Goal: Find specific page/section: Find specific page/section

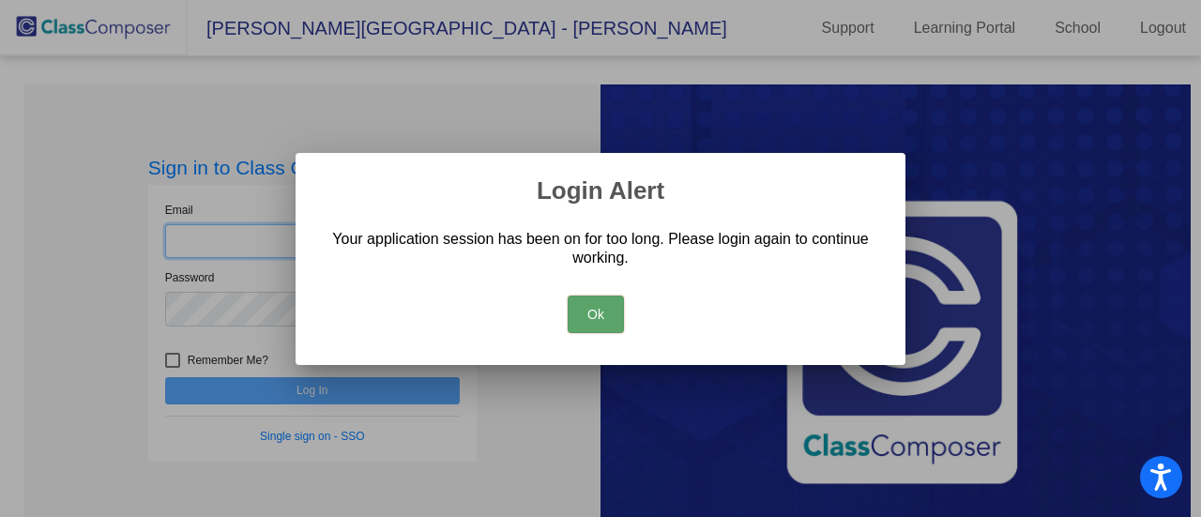
type input "[EMAIL_ADDRESS][DOMAIN_NAME]"
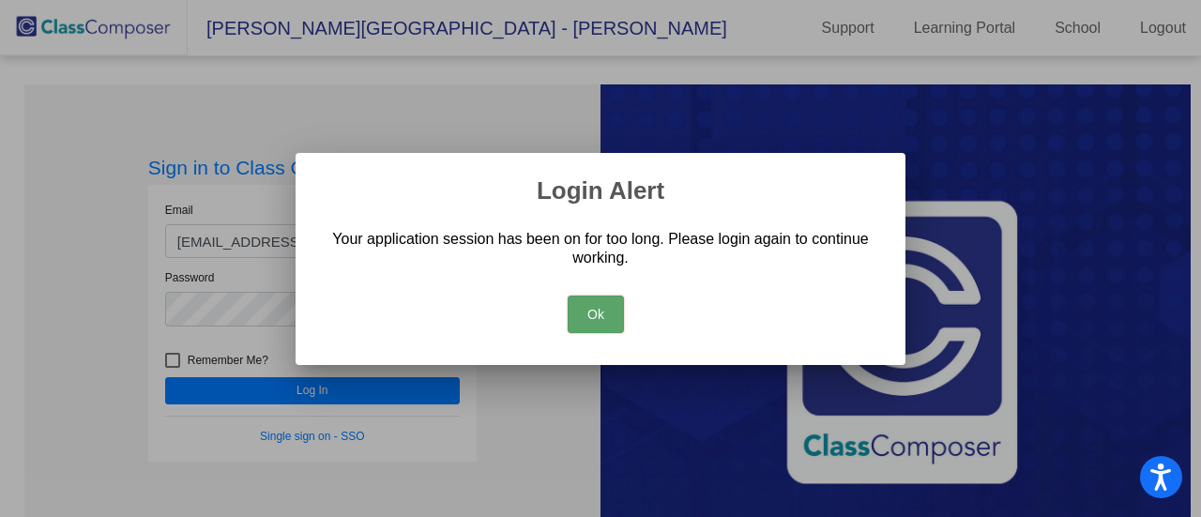
click at [583, 305] on button "Ok" at bounding box center [595, 314] width 56 height 38
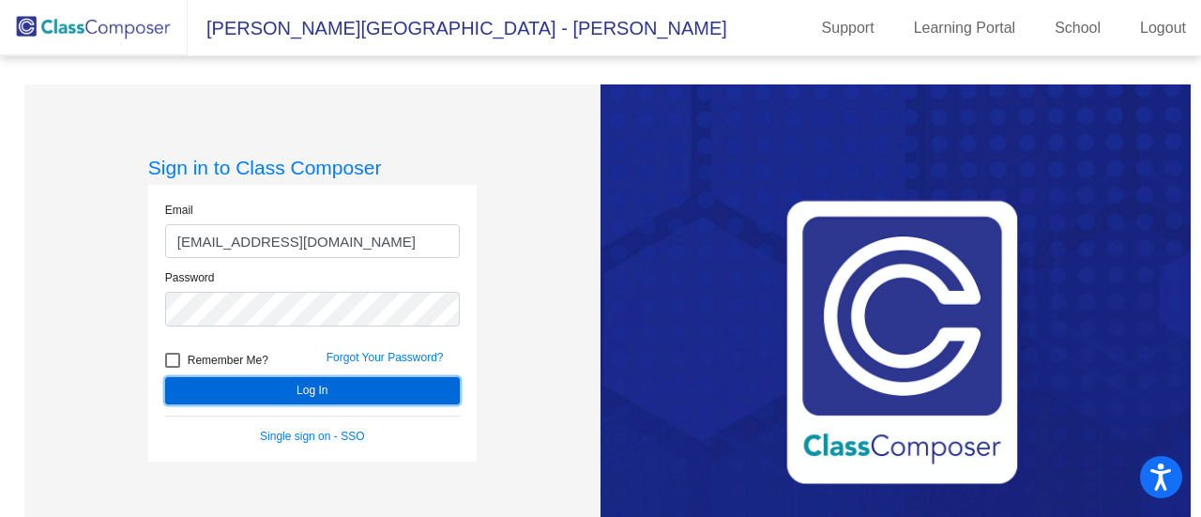
click at [353, 384] on button "Log In" at bounding box center [312, 390] width 294 height 27
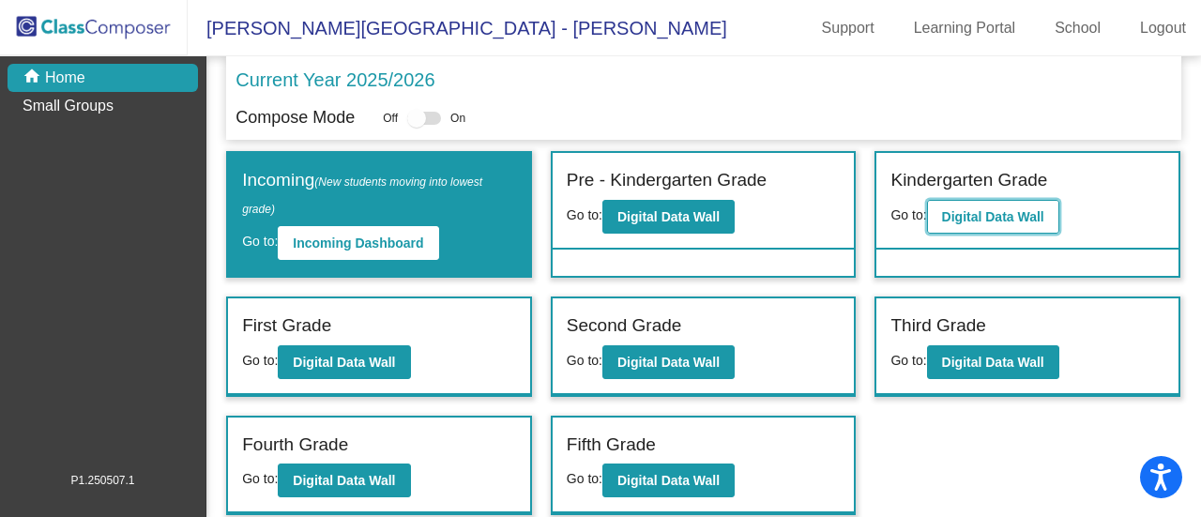
click at [982, 217] on b "Digital Data Wall" at bounding box center [993, 216] width 102 height 15
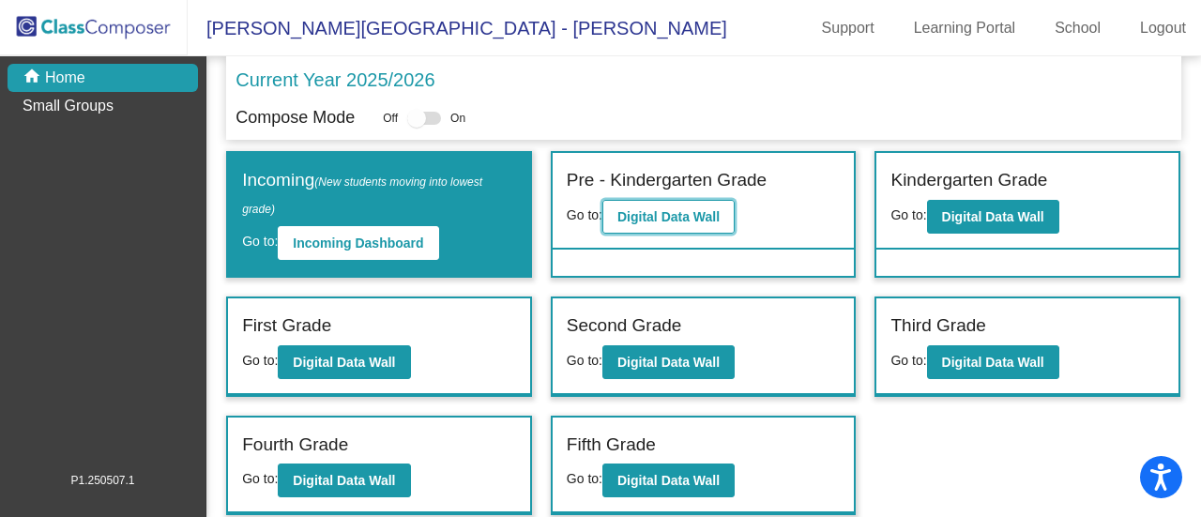
click at [695, 211] on b "Digital Data Wall" at bounding box center [668, 216] width 102 height 15
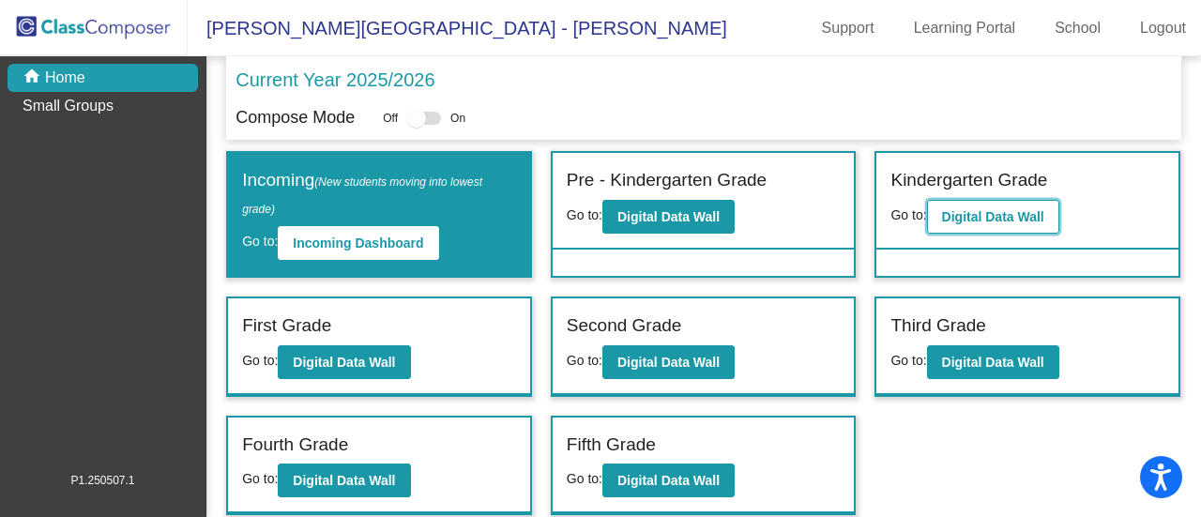
click at [1006, 215] on b "Digital Data Wall" at bounding box center [993, 216] width 102 height 15
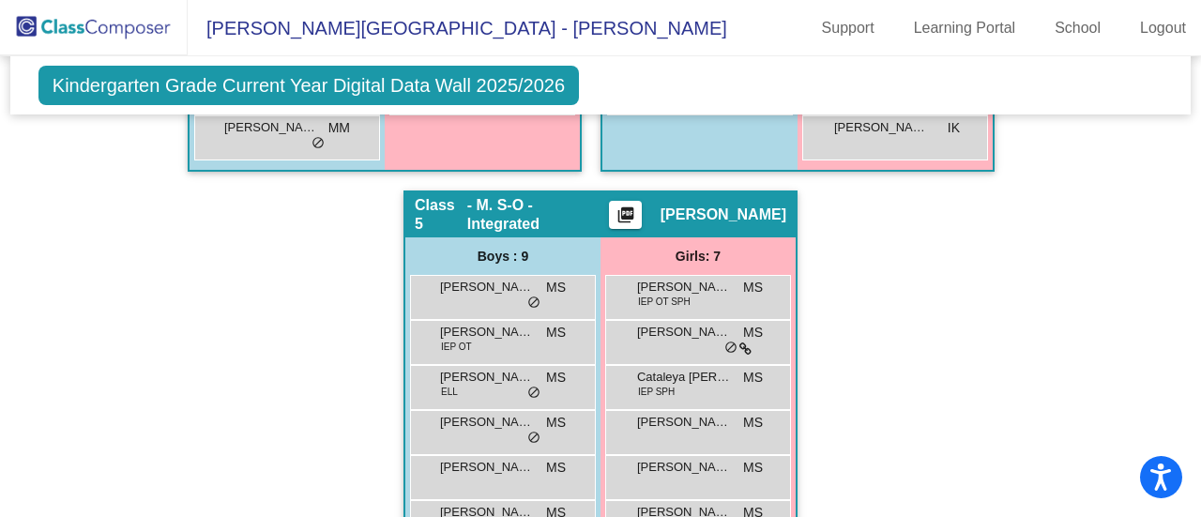
scroll to position [1501, 0]
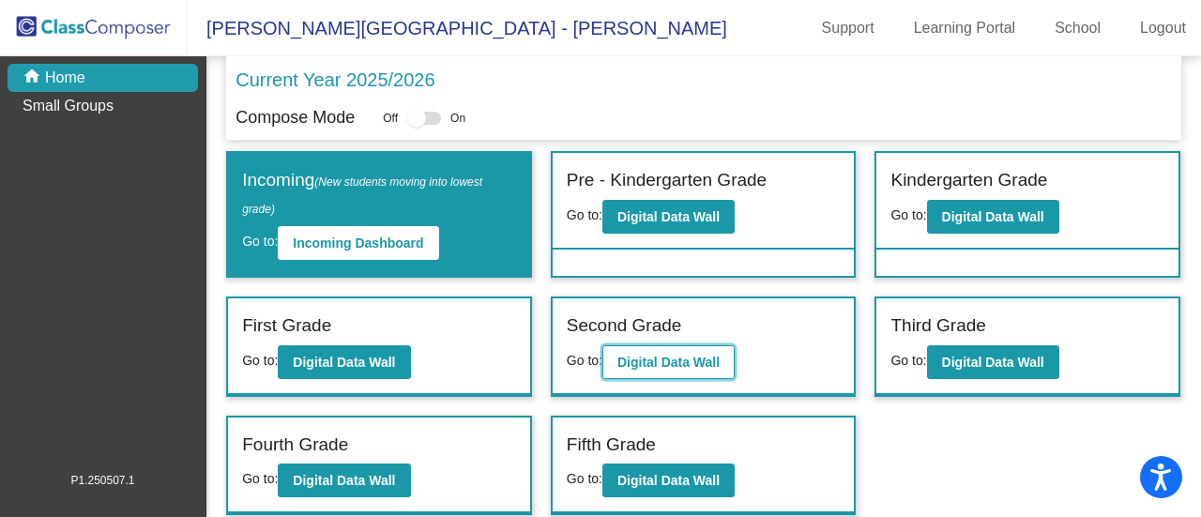
click at [701, 367] on b "Digital Data Wall" at bounding box center [668, 362] width 102 height 15
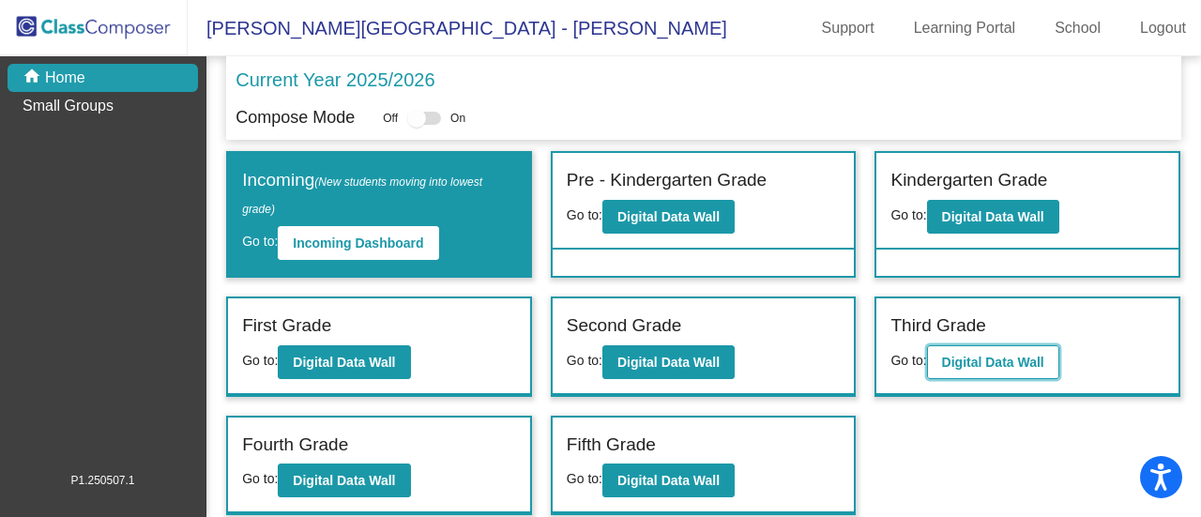
click at [1019, 351] on button "Digital Data Wall" at bounding box center [993, 362] width 132 height 34
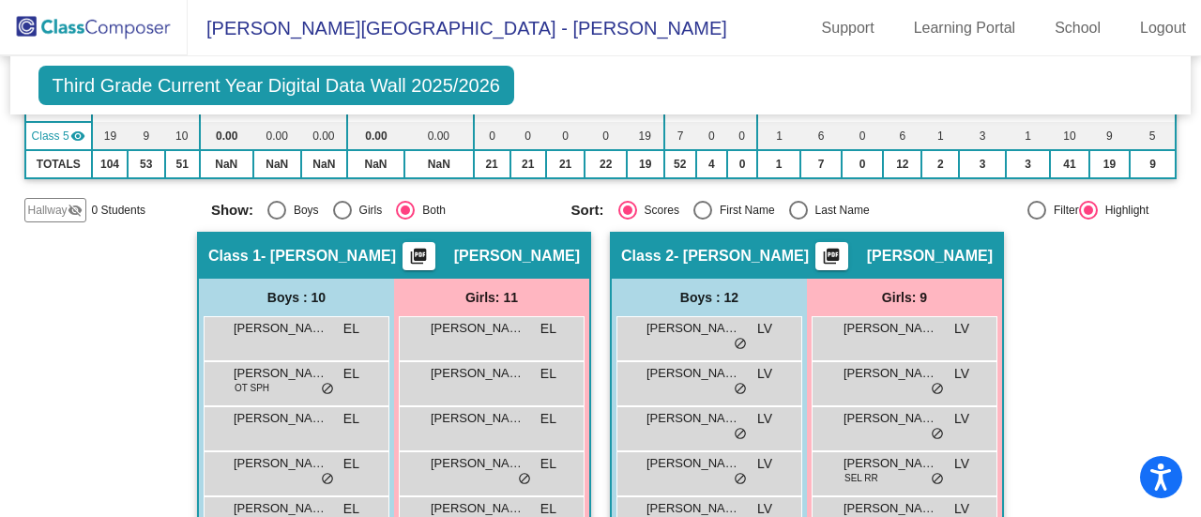
scroll to position [375, 0]
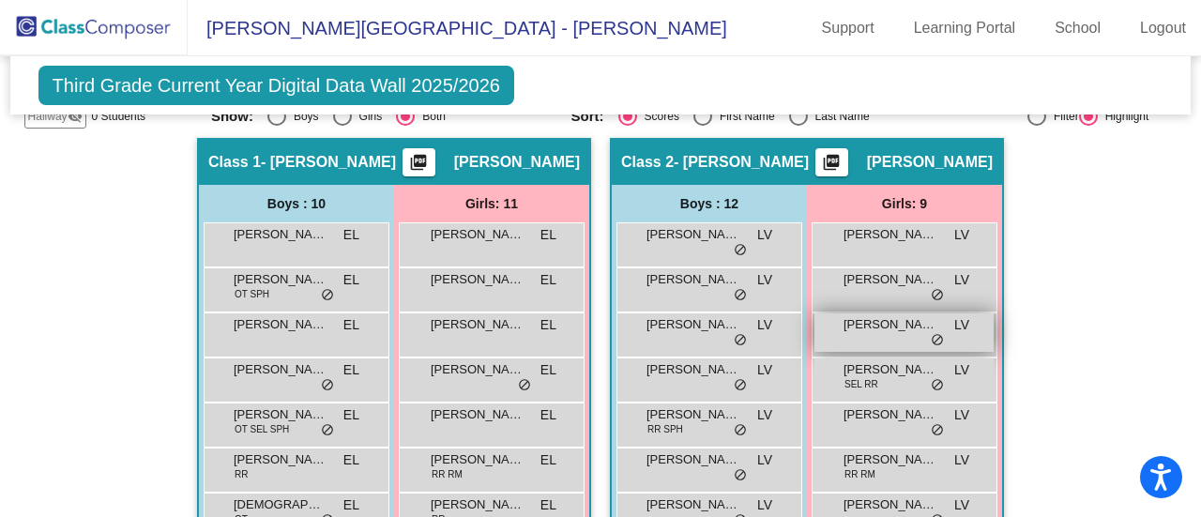
click at [877, 331] on div "[PERSON_NAME] LV lock do_not_disturb_alt" at bounding box center [903, 332] width 179 height 38
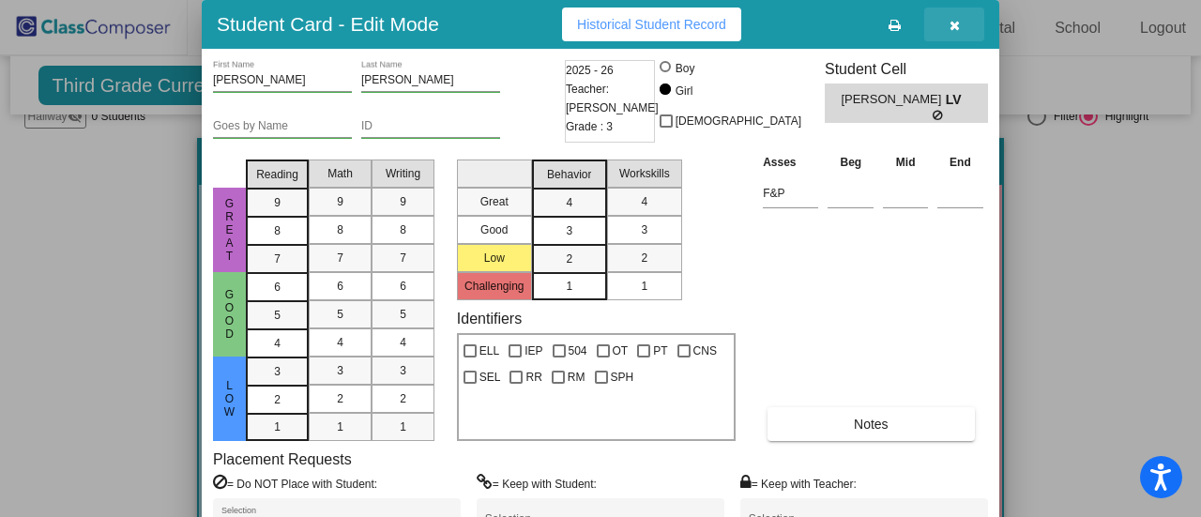
click at [962, 28] on button "button" at bounding box center [954, 25] width 60 height 34
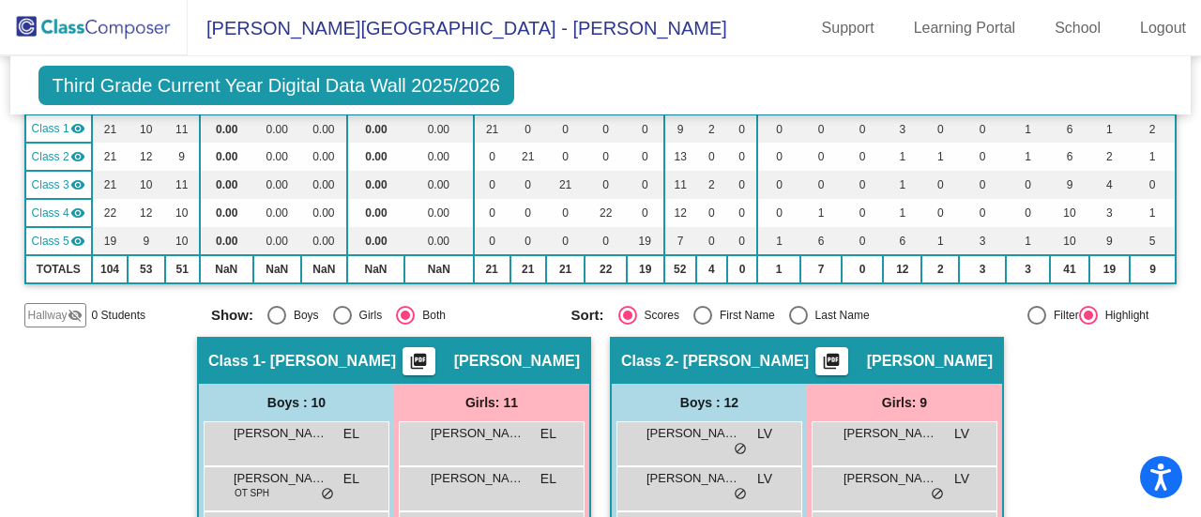
scroll to position [0, 0]
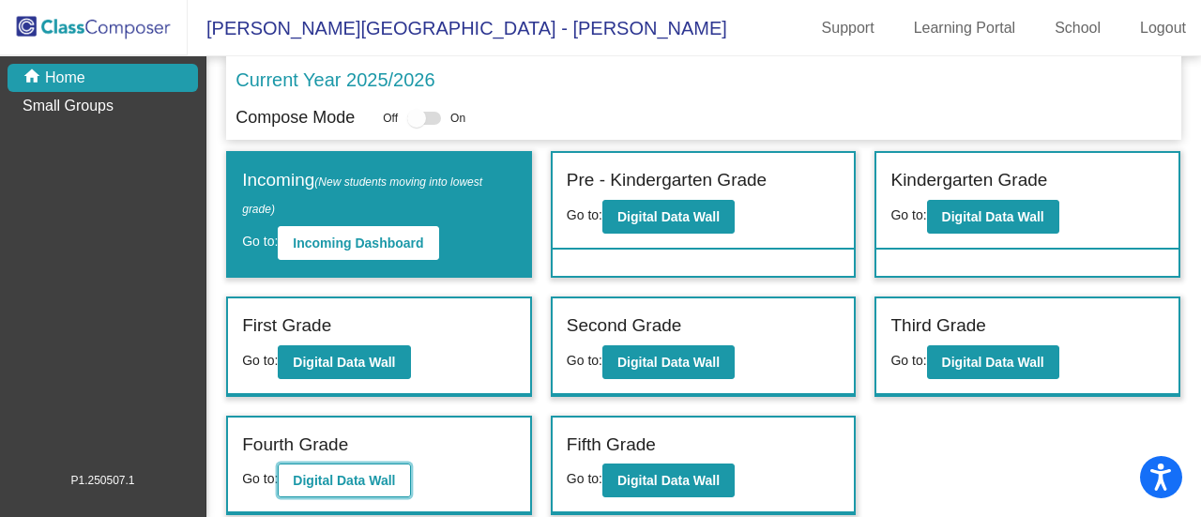
click at [375, 475] on b "Digital Data Wall" at bounding box center [344, 480] width 102 height 15
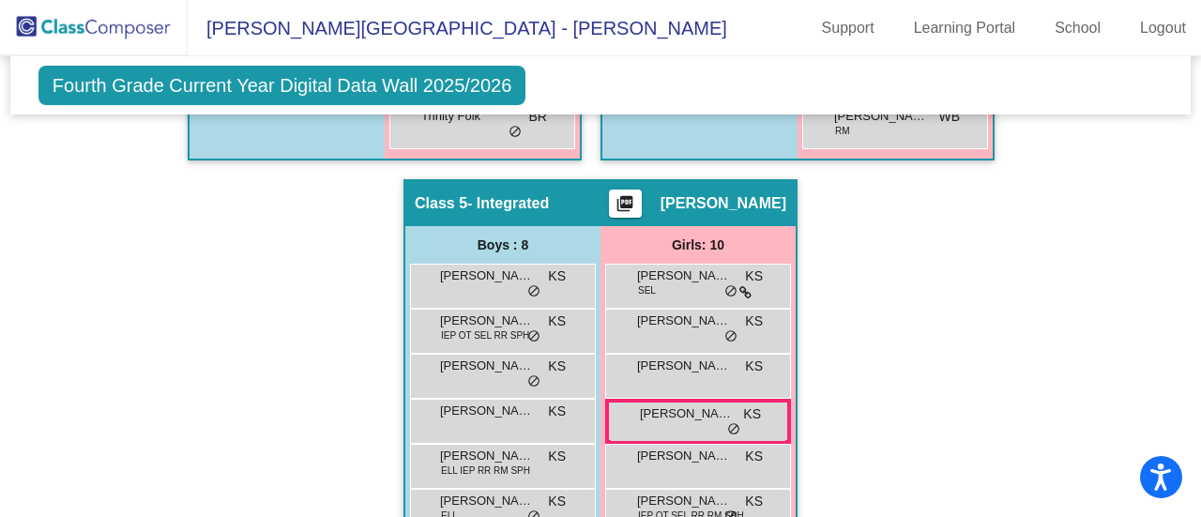
scroll to position [1501, 0]
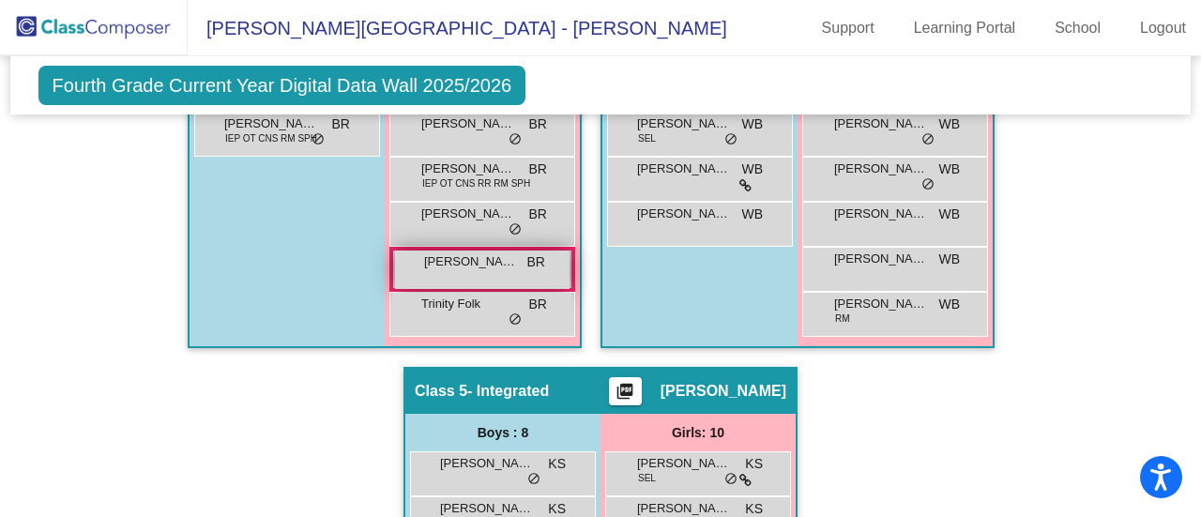
click at [471, 252] on span "[PERSON_NAME]" at bounding box center [471, 261] width 94 height 19
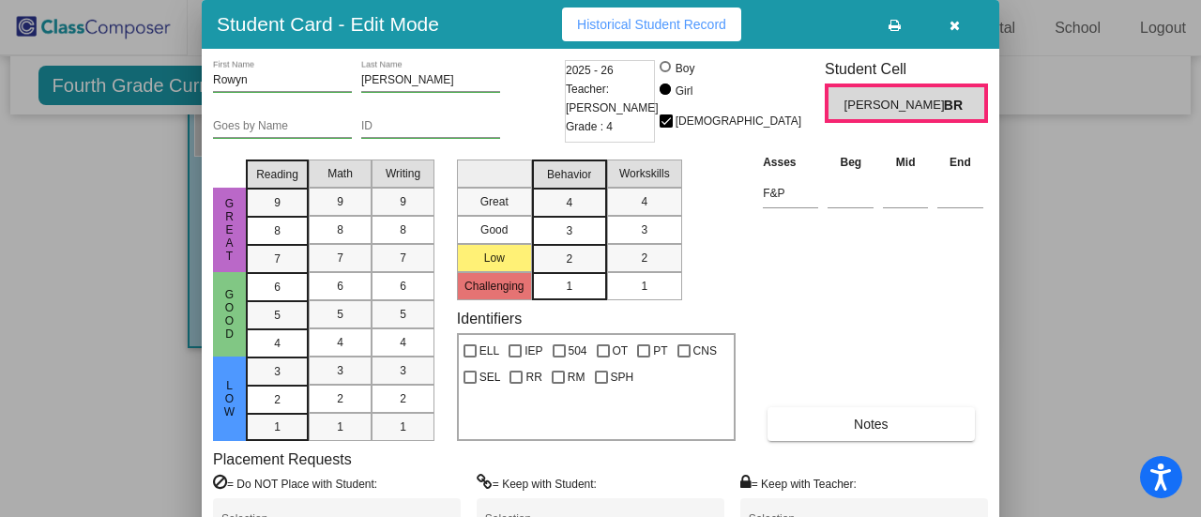
click at [949, 27] on icon "button" at bounding box center [954, 25] width 10 height 13
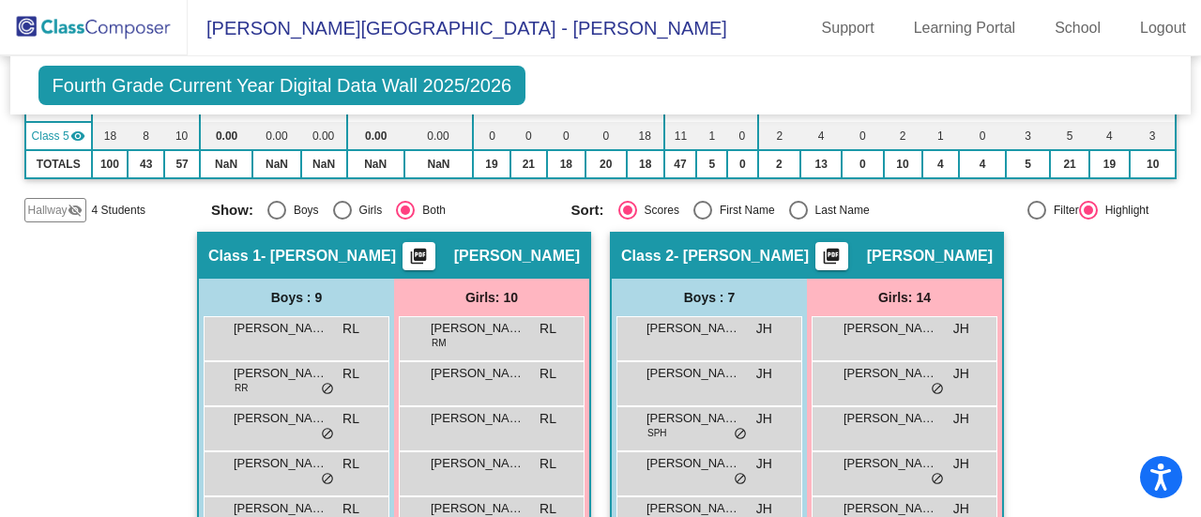
scroll to position [0, 0]
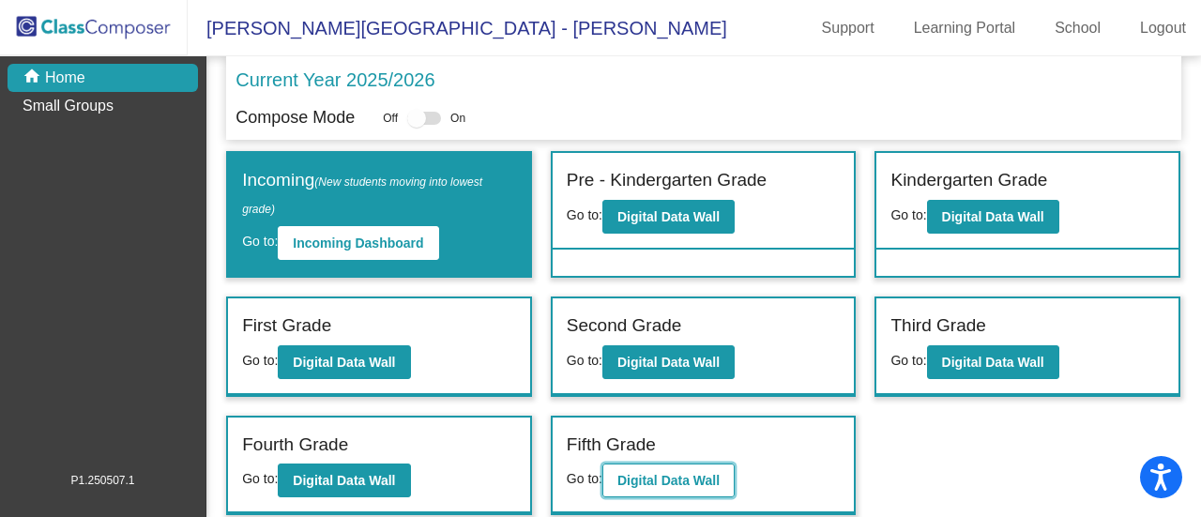
click at [718, 474] on b "Digital Data Wall" at bounding box center [668, 480] width 102 height 15
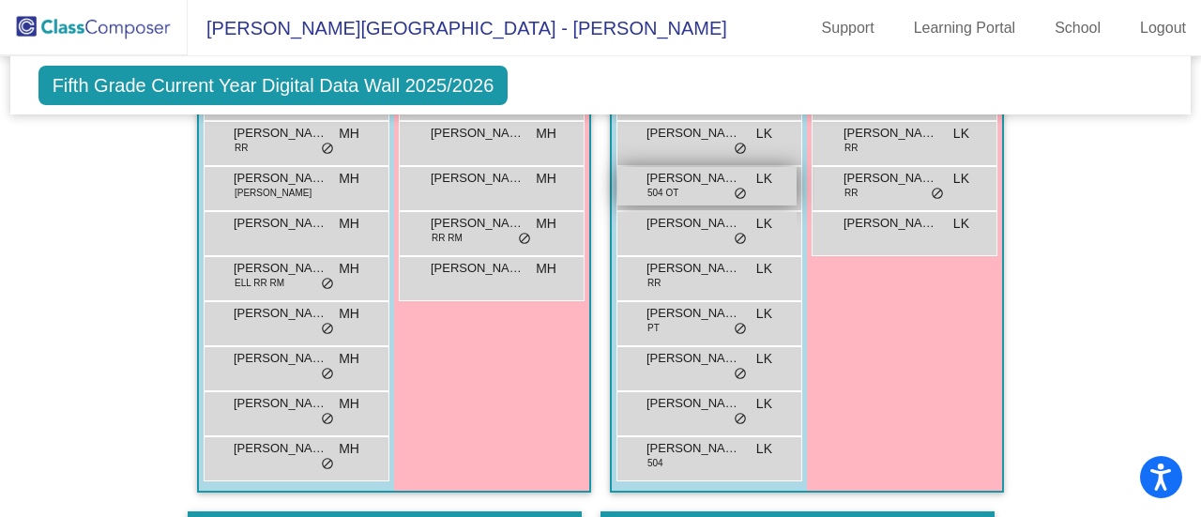
scroll to position [1032, 0]
